Goal: Task Accomplishment & Management: Manage account settings

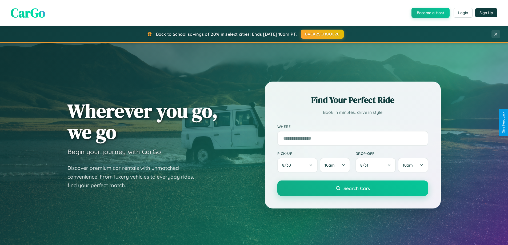
scroll to position [1027, 0]
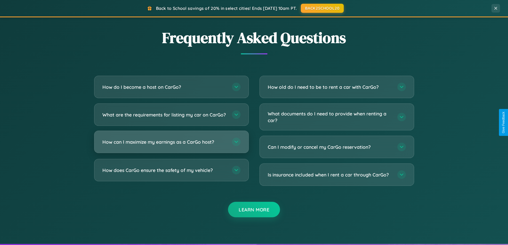
click at [171, 145] on h3 "How can I maximize my earnings as a CarGo host?" at bounding box center [164, 142] width 124 height 7
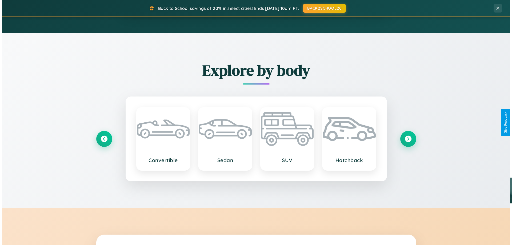
scroll to position [0, 0]
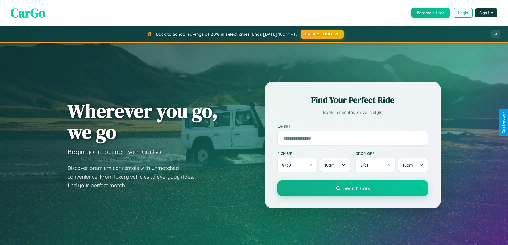
click at [463, 13] on button "Login" at bounding box center [463, 13] width 19 height 10
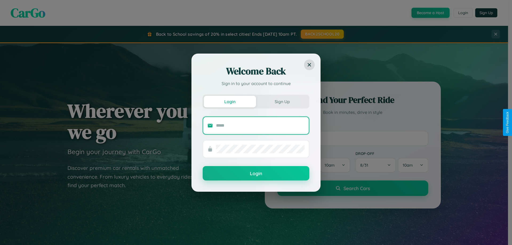
click at [260, 125] on input "text" at bounding box center [260, 125] width 89 height 9
type input "**********"
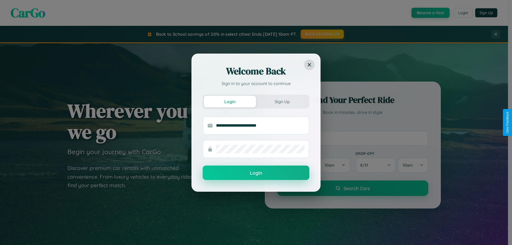
click at [256, 173] on button "Login" at bounding box center [256, 173] width 107 height 14
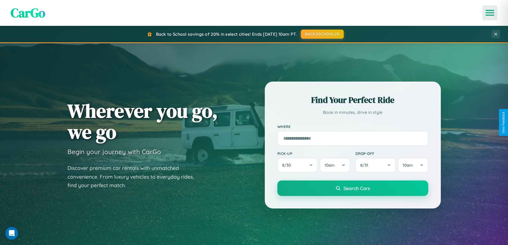
click at [490, 13] on icon "Open menu" at bounding box center [491, 12] width 8 height 5
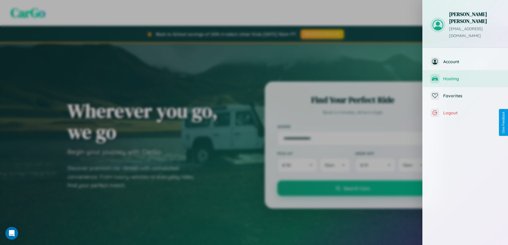
click at [466, 76] on span "Hosting" at bounding box center [472, 78] width 57 height 5
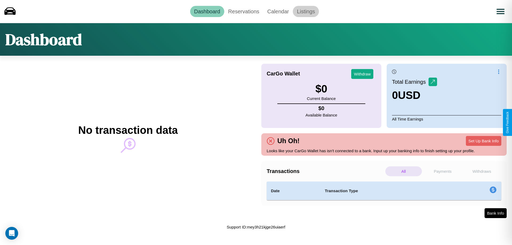
click at [306, 11] on link "Listings" at bounding box center [306, 11] width 26 height 11
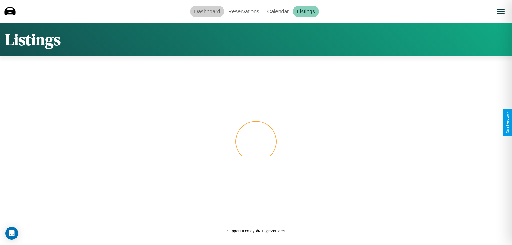
click at [207, 11] on link "Dashboard" at bounding box center [207, 11] width 34 height 11
